Goal: Information Seeking & Learning: Check status

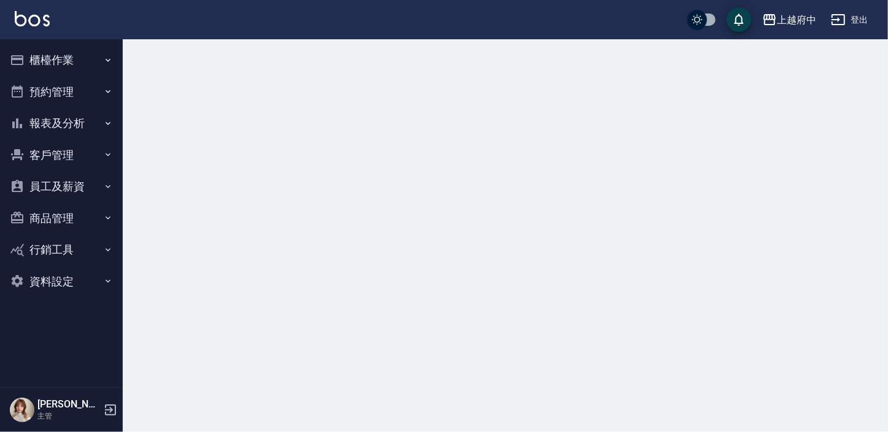
click at [65, 112] on button "報表及分析" at bounding box center [61, 123] width 113 height 32
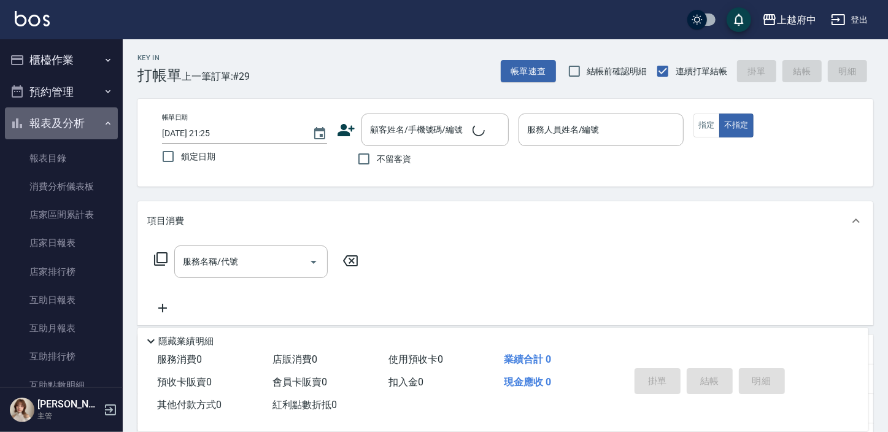
click at [61, 130] on button "報表及分析" at bounding box center [61, 123] width 113 height 32
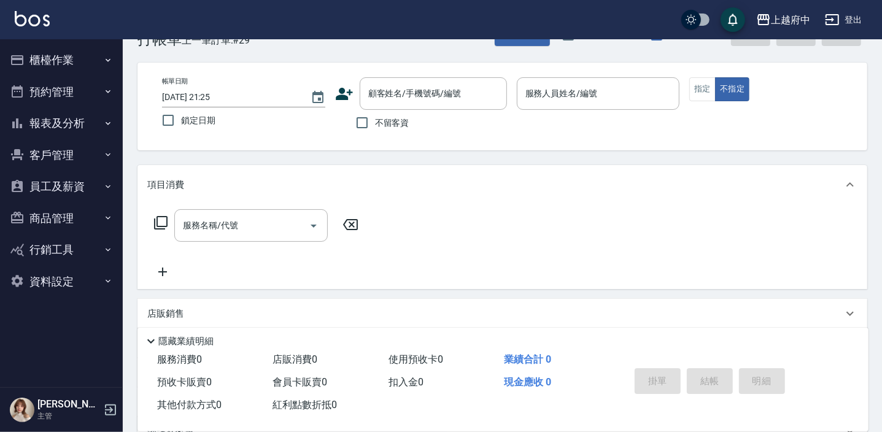
scroll to position [55, 0]
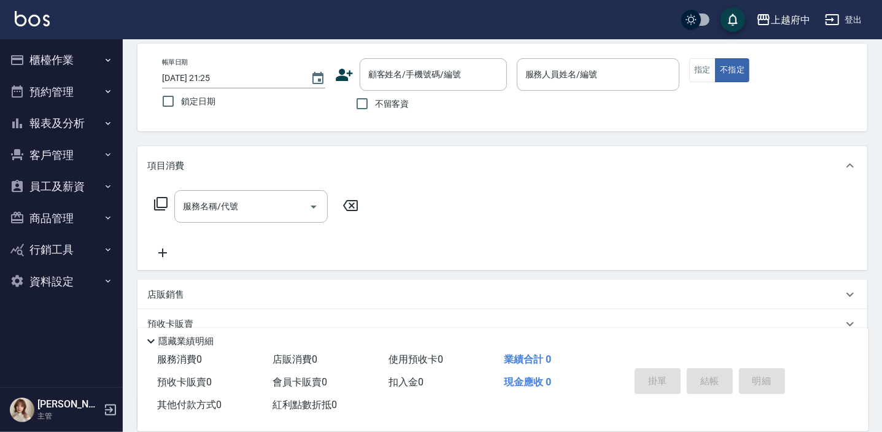
click at [90, 118] on button "報表及分析" at bounding box center [61, 123] width 113 height 32
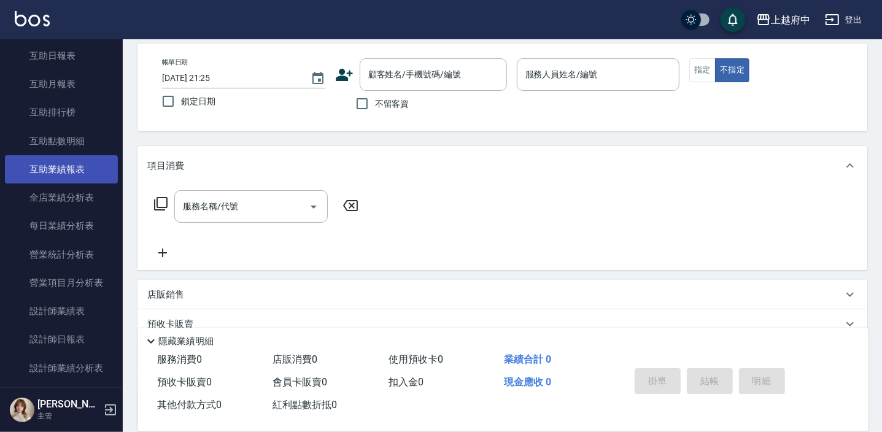
scroll to position [390, 0]
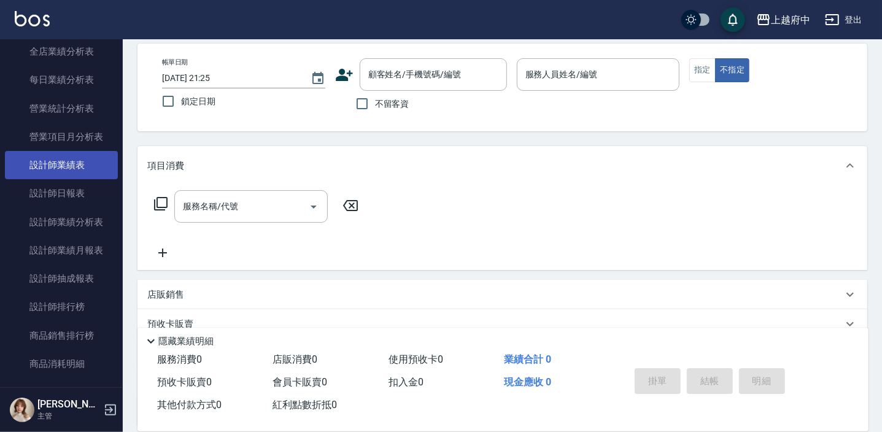
click at [85, 169] on link "設計師業績表" at bounding box center [61, 165] width 113 height 28
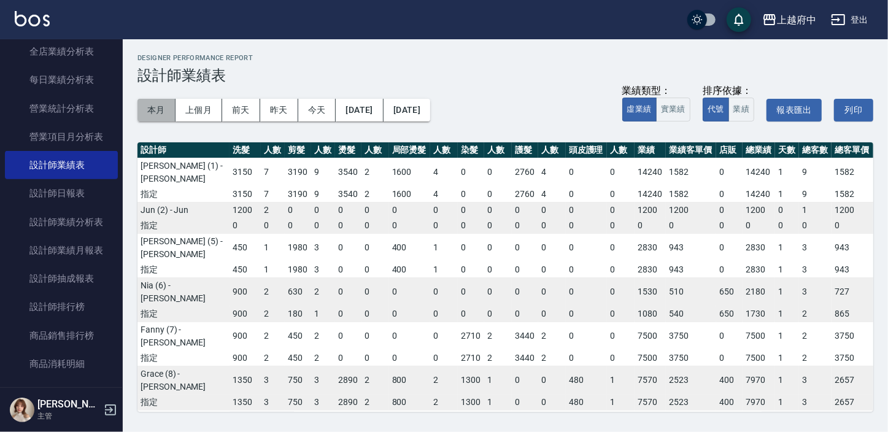
click at [157, 105] on button "本月" at bounding box center [157, 110] width 38 height 23
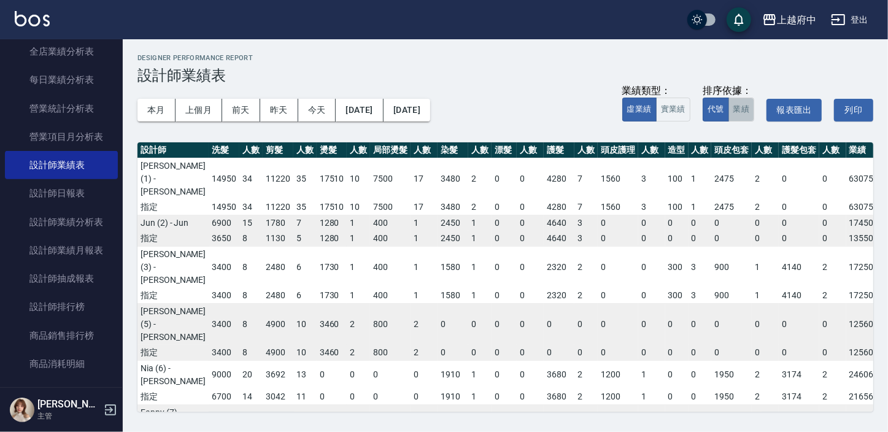
click at [743, 109] on button "業績" at bounding box center [742, 110] width 26 height 24
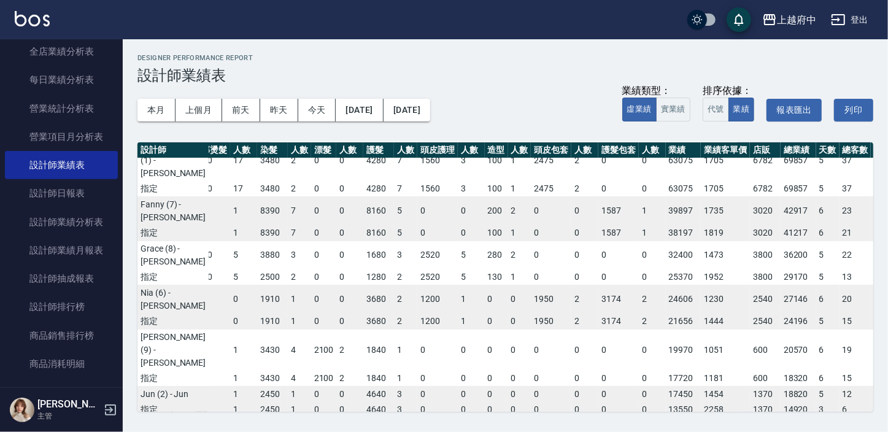
scroll to position [0, 180]
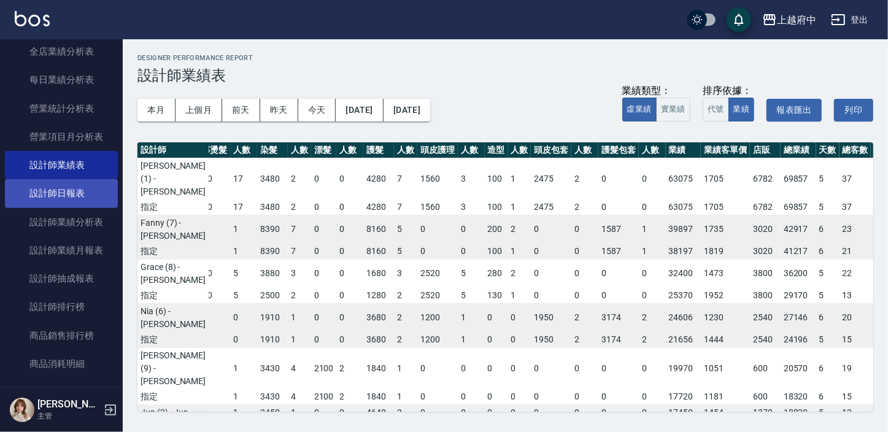
click at [56, 188] on link "設計師日報表" at bounding box center [61, 193] width 113 height 28
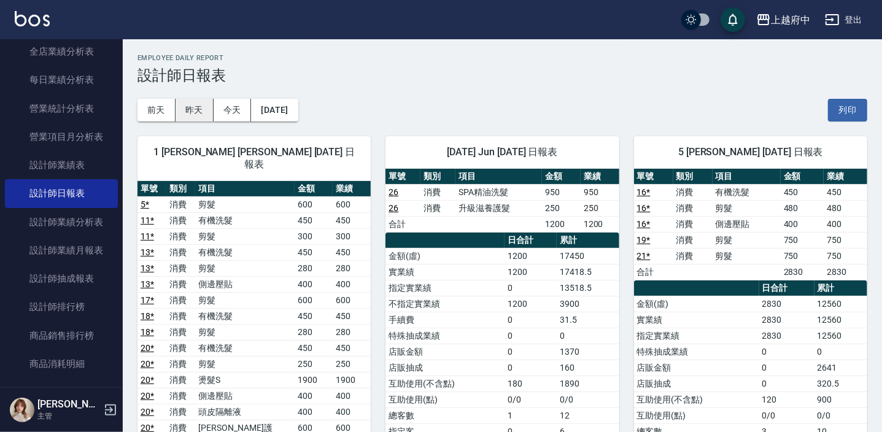
click at [192, 111] on button "昨天" at bounding box center [195, 110] width 38 height 23
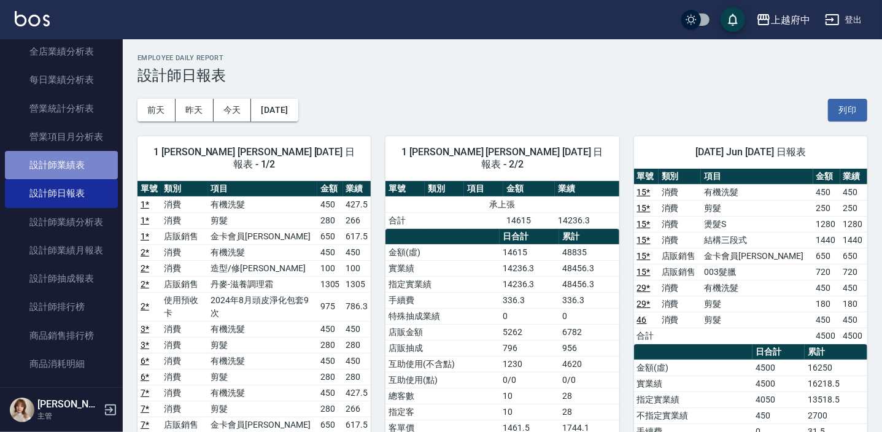
click at [72, 168] on link "設計師業績表" at bounding box center [61, 165] width 113 height 28
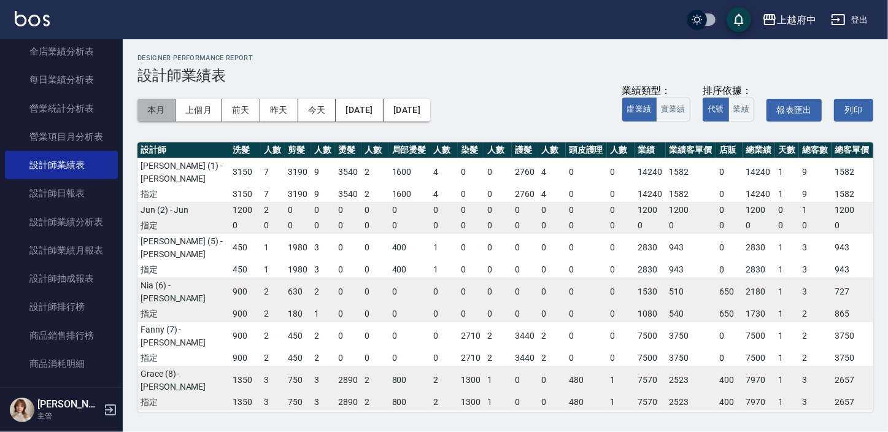
click at [153, 112] on button "本月" at bounding box center [157, 110] width 38 height 23
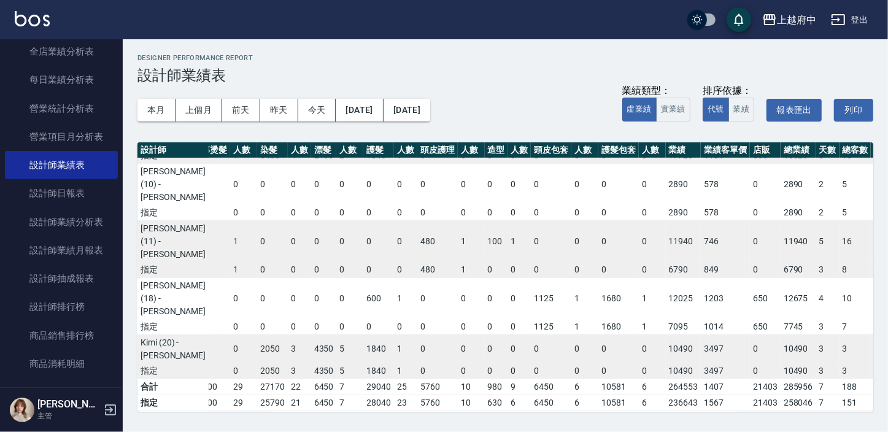
scroll to position [369, 180]
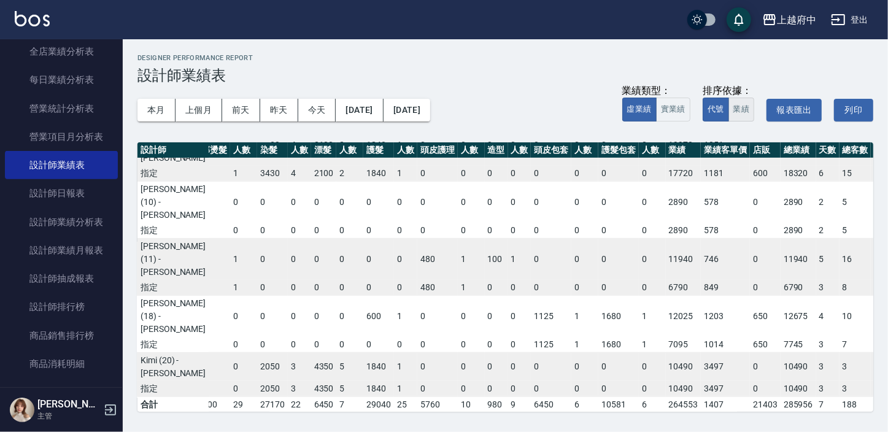
click at [741, 106] on button "業績" at bounding box center [742, 110] width 26 height 24
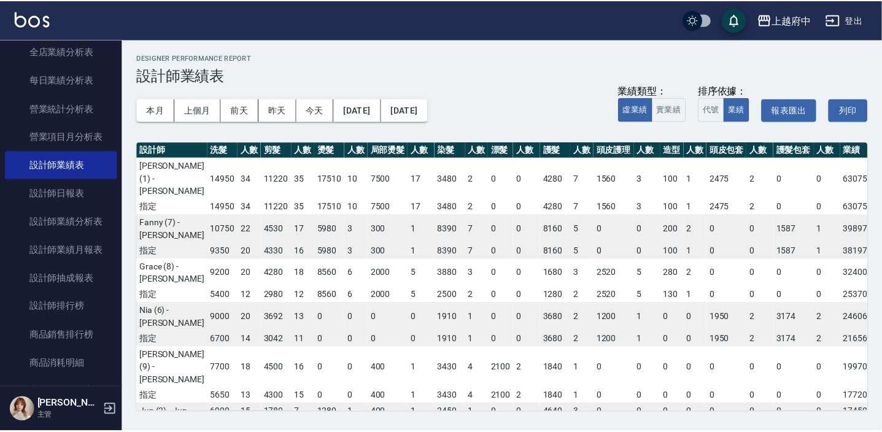
scroll to position [111, 0]
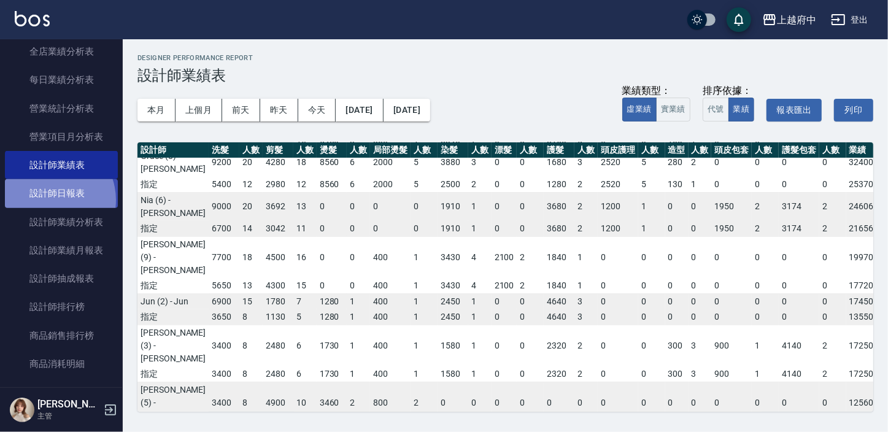
click at [49, 200] on link "設計師日報表" at bounding box center [61, 193] width 113 height 28
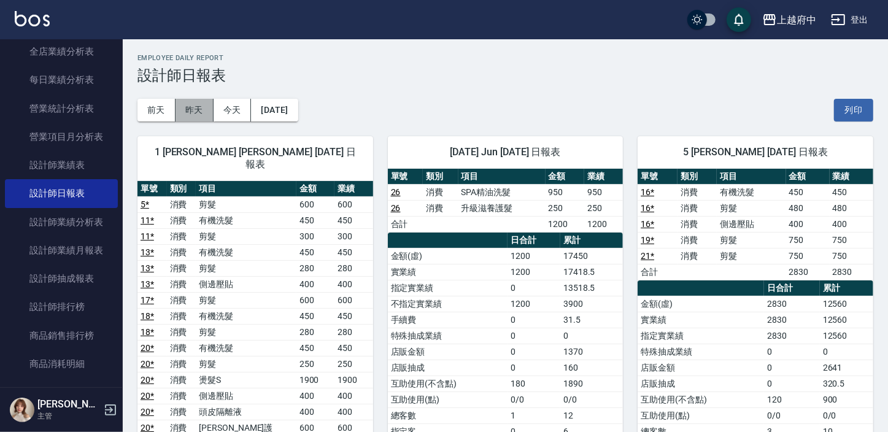
click at [184, 111] on button "昨天" at bounding box center [195, 110] width 38 height 23
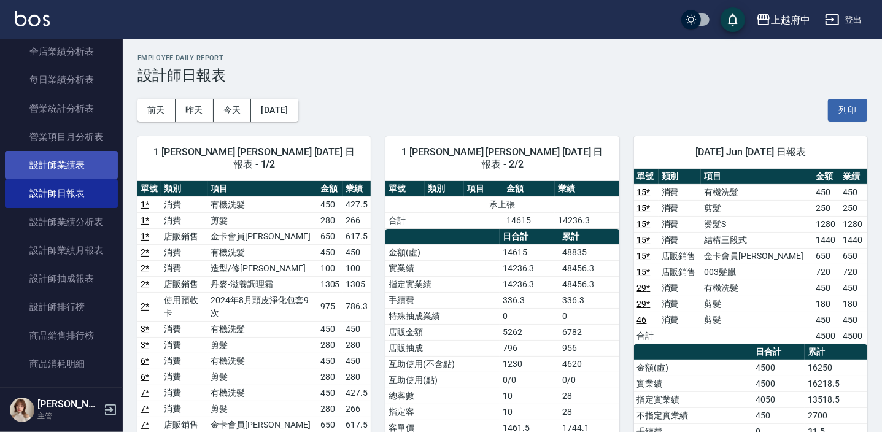
click at [95, 166] on link "設計師業績表" at bounding box center [61, 165] width 113 height 28
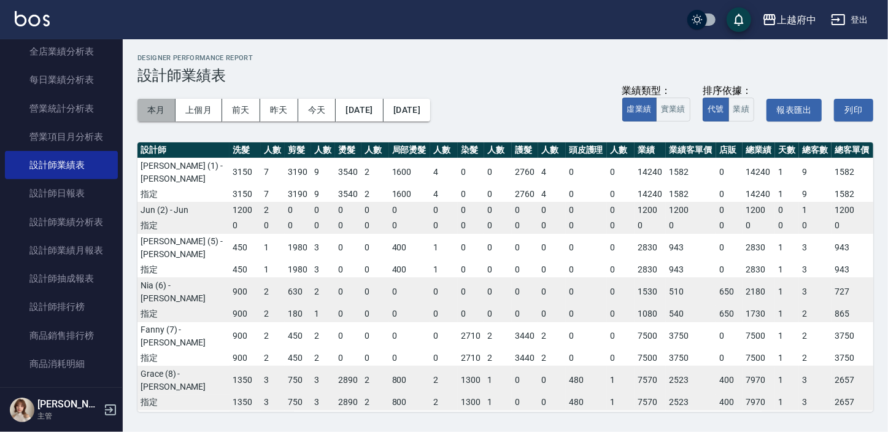
click at [157, 104] on button "本月" at bounding box center [157, 110] width 38 height 23
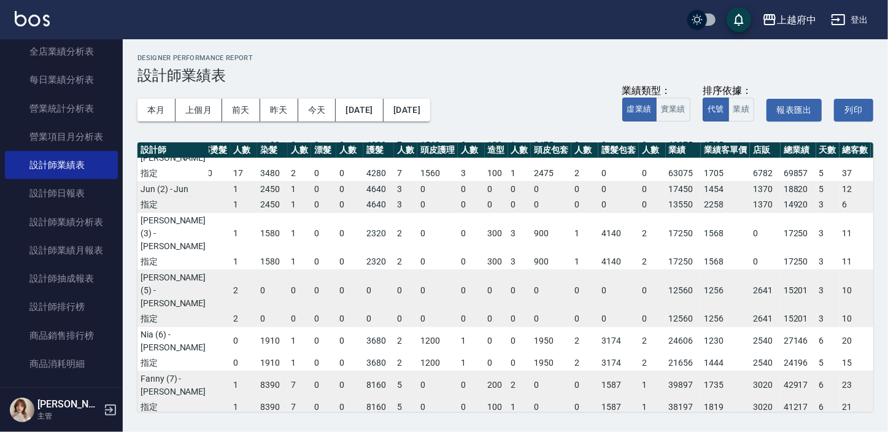
scroll to position [0, 180]
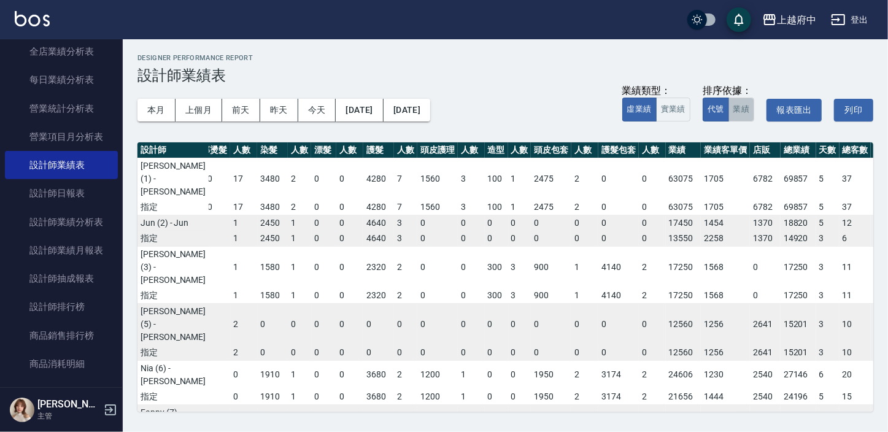
click at [753, 112] on button "業績" at bounding box center [742, 110] width 26 height 24
